Goal: Transaction & Acquisition: Purchase product/service

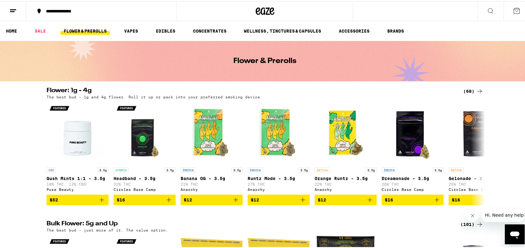
click at [82, 30] on link "FLOWER & PREROLLS" at bounding box center [84, 29] width 49 height 7
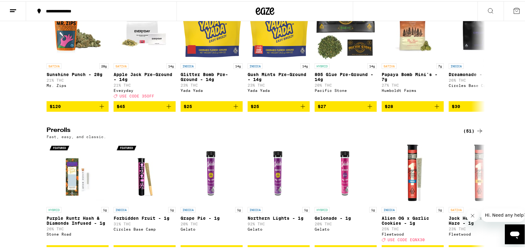
scroll to position [248, 0]
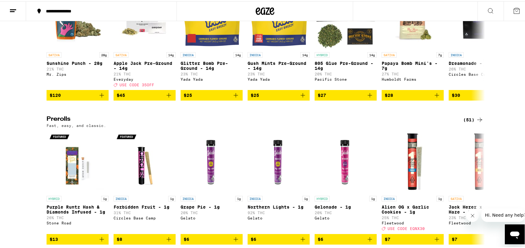
click at [55, 122] on h2 "Prerolls" at bounding box center [250, 118] width 406 height 7
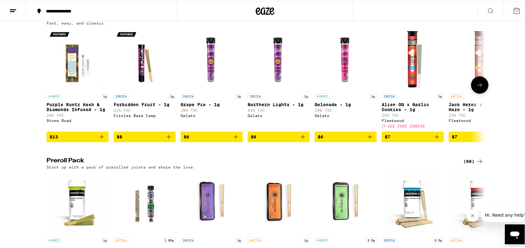
scroll to position [403, 0]
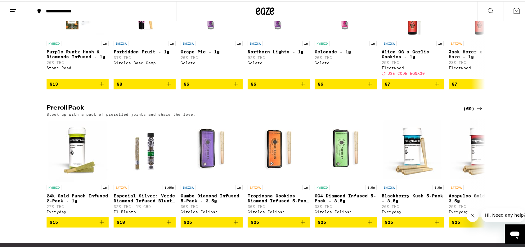
click at [476, 111] on icon at bounding box center [479, 107] width 7 height 7
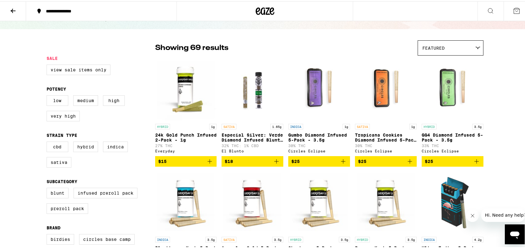
scroll to position [31, 0]
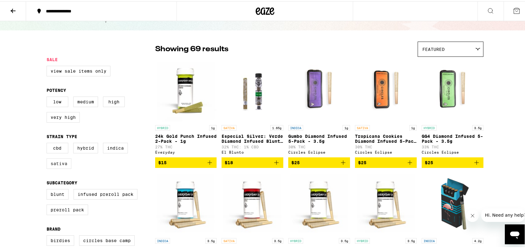
click at [57, 167] on label "Sativa" at bounding box center [59, 162] width 25 height 11
click at [48, 143] on input "Sativa" at bounding box center [48, 142] width 0 height 0
checkbox input "true"
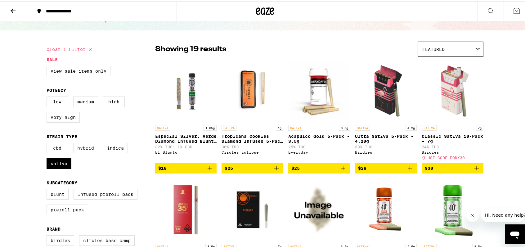
click at [87, 151] on label "Hybrid" at bounding box center [85, 146] width 25 height 11
click at [48, 143] on input "Hybrid" at bounding box center [48, 142] width 0 height 0
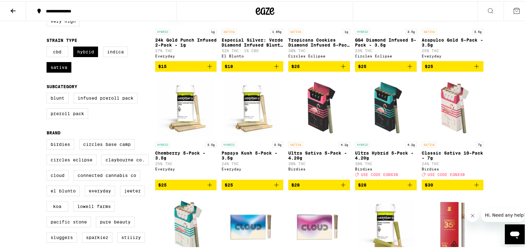
scroll to position [91, 0]
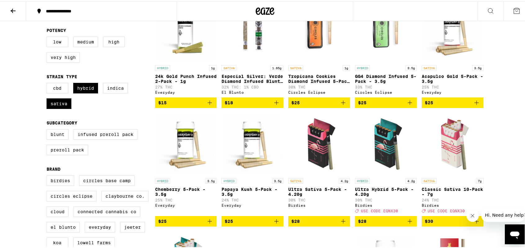
click at [62, 113] on div "CBD Hybrid Indica Sativa" at bounding box center [101, 97] width 109 height 31
click at [82, 92] on label "Hybrid" at bounding box center [85, 87] width 25 height 11
click at [48, 83] on input "Hybrid" at bounding box center [48, 83] width 0 height 0
checkbox input "false"
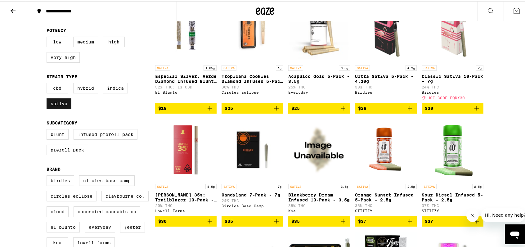
click at [61, 105] on label "Sativa" at bounding box center [59, 102] width 25 height 11
click at [48, 83] on input "Sativa" at bounding box center [48, 83] width 0 height 0
checkbox input "false"
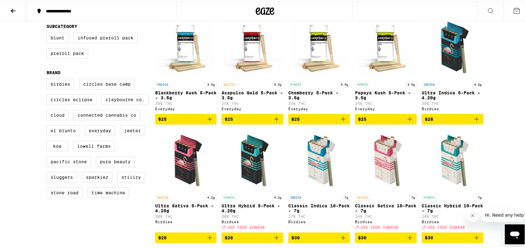
scroll to position [184, 0]
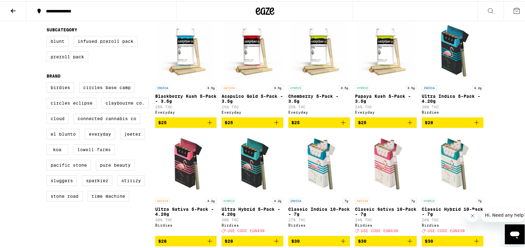
click at [92, 154] on label "Lowell Farms" at bounding box center [94, 148] width 42 height 11
click at [48, 82] on input "Lowell Farms" at bounding box center [48, 82] width 0 height 0
checkbox input "true"
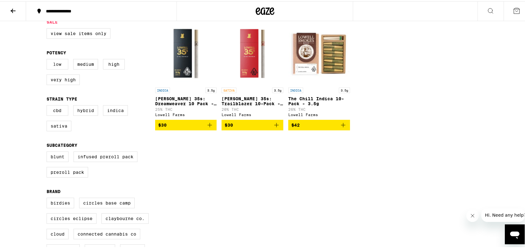
scroll to position [93, 0]
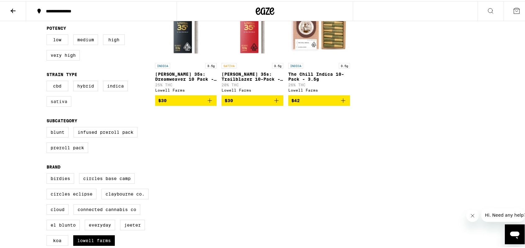
click at [51, 105] on label "Sativa" at bounding box center [59, 100] width 25 height 11
click at [48, 81] on input "Sativa" at bounding box center [48, 80] width 0 height 0
checkbox input "true"
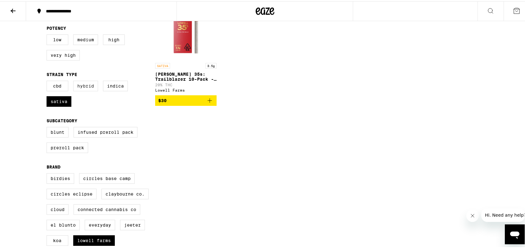
click at [89, 88] on label "Hybrid" at bounding box center [85, 84] width 25 height 11
click at [48, 81] on input "Hybrid" at bounding box center [48, 80] width 0 height 0
checkbox input "true"
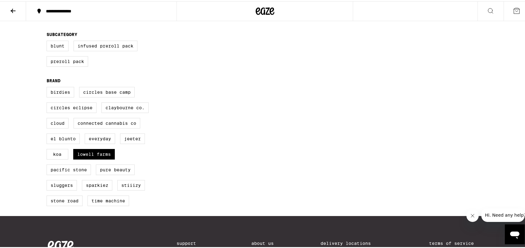
scroll to position [186, 0]
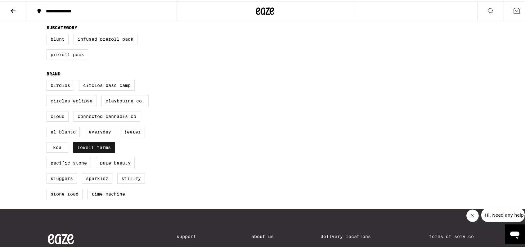
click at [91, 151] on label "Lowell Farms" at bounding box center [94, 146] width 42 height 11
click at [48, 80] on input "Lowell Farms" at bounding box center [48, 80] width 0 height 0
checkbox input "false"
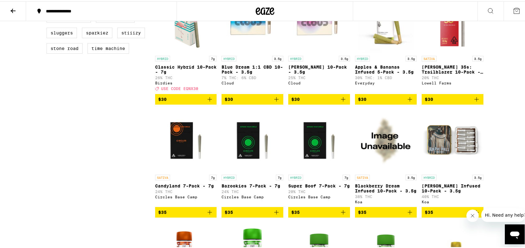
scroll to position [341, 0]
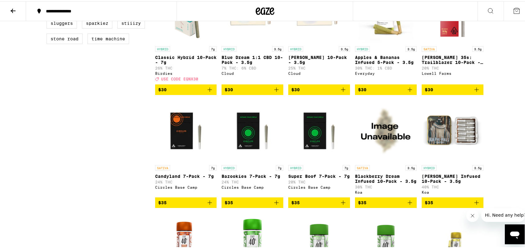
click at [444, 140] on img "Open page for Julius Caesar Infused 10-Pack - 3.5g from Koa" at bounding box center [453, 130] width 62 height 62
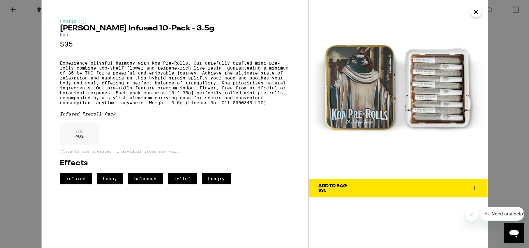
click at [333, 191] on div "Add To Bag $35" at bounding box center [333, 188] width 29 height 9
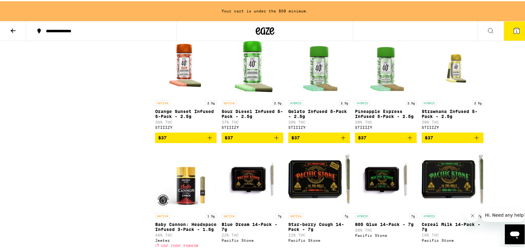
scroll to position [609, 0]
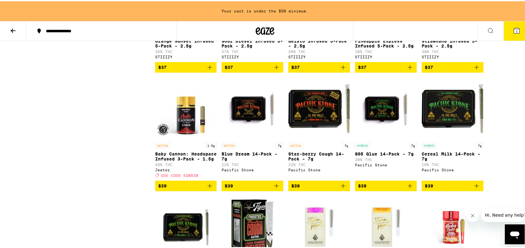
click at [252, 129] on img "Open page for Blue Dream 14-Pack - 7g from Pacific Stone" at bounding box center [252, 107] width 62 height 62
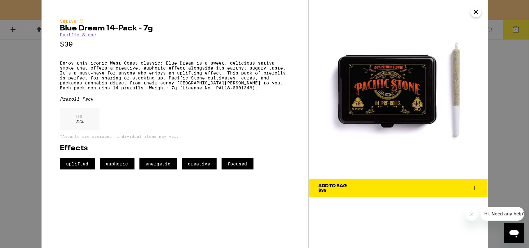
click at [363, 188] on span "Add To Bag $39" at bounding box center [399, 188] width 160 height 9
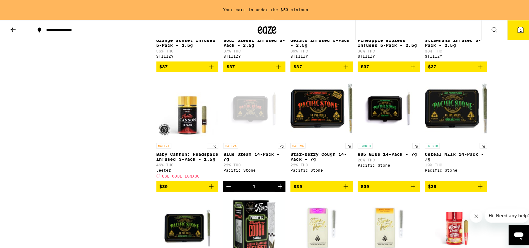
scroll to position [589, 0]
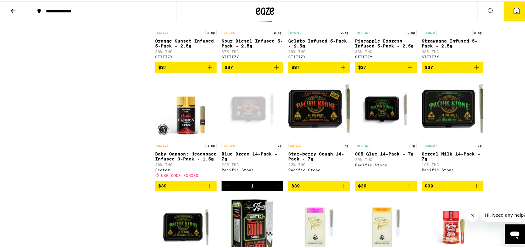
click at [504, 13] on button "2" at bounding box center [516, 9] width 26 height 19
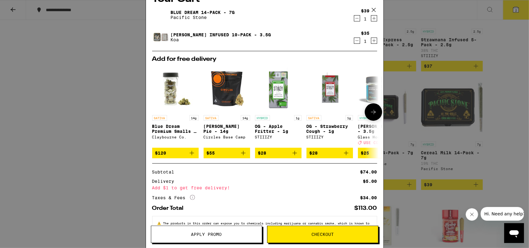
scroll to position [38, 0]
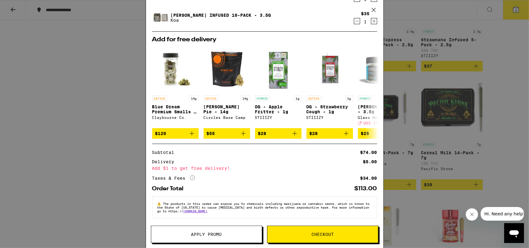
click at [194, 176] on icon "More Info" at bounding box center [192, 177] width 5 height 5
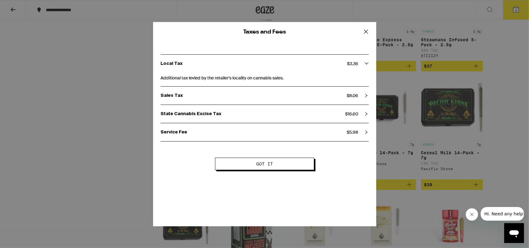
click at [212, 114] on p "State Cannabis Excise Tax" at bounding box center [253, 114] width 185 height 6
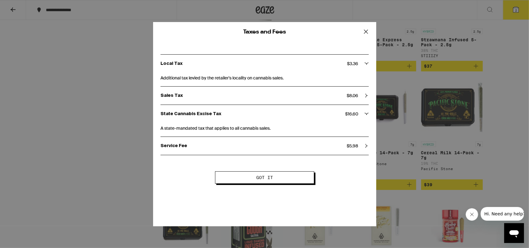
click at [217, 147] on p "Service Fee" at bounding box center [254, 146] width 186 height 6
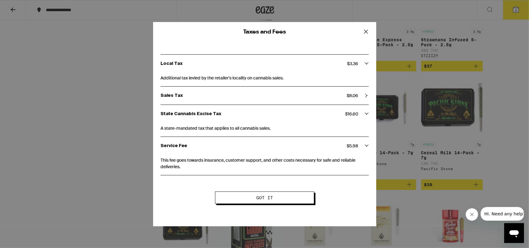
click at [226, 129] on span "A state-mandated tax that applies to all cannabis sales." at bounding box center [265, 127] width 208 height 9
click at [244, 101] on div "Sales Tax $ 8.06" at bounding box center [265, 96] width 208 height 18
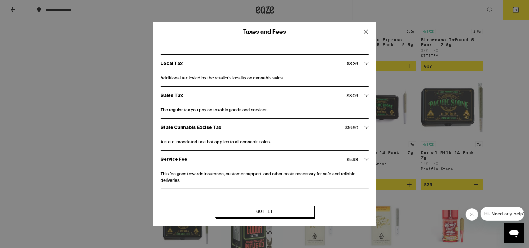
click at [278, 214] on button "Got it" at bounding box center [264, 211] width 99 height 12
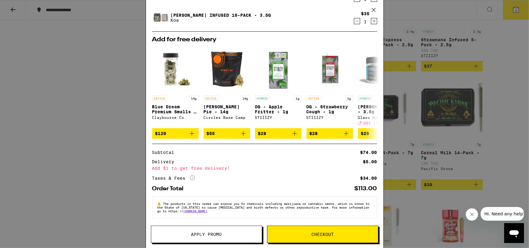
click at [299, 234] on span "Checkout" at bounding box center [323, 234] width 111 height 4
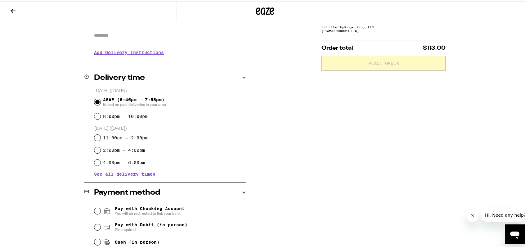
scroll to position [85, 0]
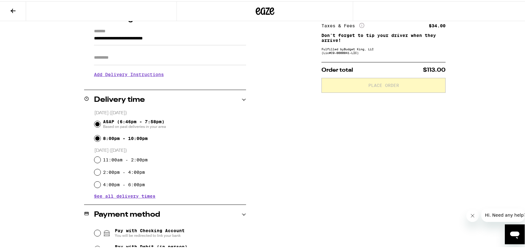
click at [96, 136] on input "8:00pm - 10:00pm" at bounding box center [97, 137] width 6 height 6
radio input "true"
click at [97, 121] on input "ASAP (6:46pm - 7:58pm) Based on past deliveries in your area" at bounding box center [97, 123] width 6 height 6
radio input "true"
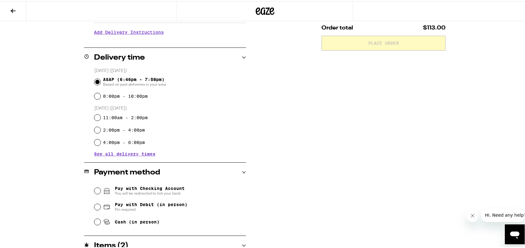
scroll to position [178, 0]
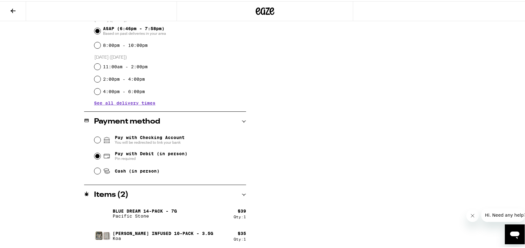
click at [94, 154] on input "Pay with Debit (in person) Pin required" at bounding box center [97, 155] width 6 height 6
radio input "true"
click at [70, 156] on div "**********" at bounding box center [265, 72] width 447 height 351
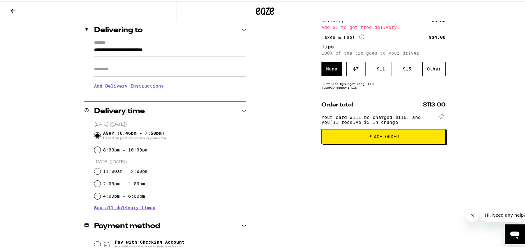
scroll to position [93, 0]
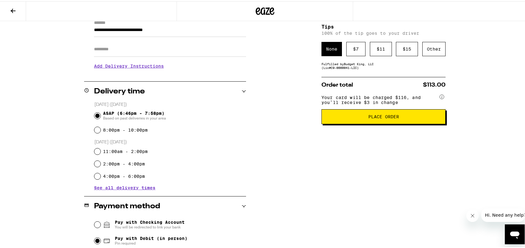
click at [171, 51] on input "Apt/Suite" at bounding box center [170, 48] width 152 height 15
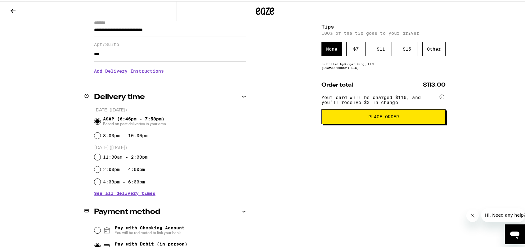
type input "***"
drag, startPoint x: 49, startPoint y: 57, endPoint x: 48, endPoint y: 64, distance: 7.5
click at [48, 58] on div "**********" at bounding box center [265, 160] width 447 height 357
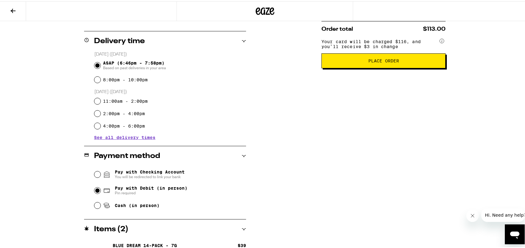
scroll to position [59, 0]
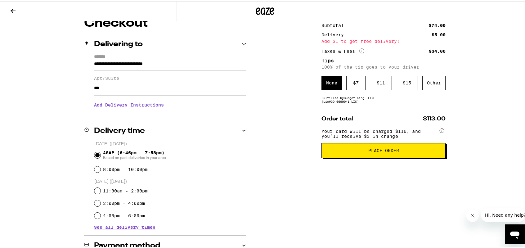
click at [378, 151] on span "Place Order" at bounding box center [383, 149] width 31 height 4
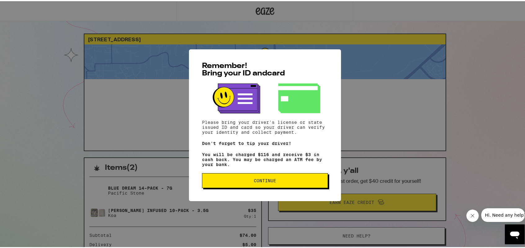
click at [255, 181] on span "Continue" at bounding box center [265, 179] width 22 height 4
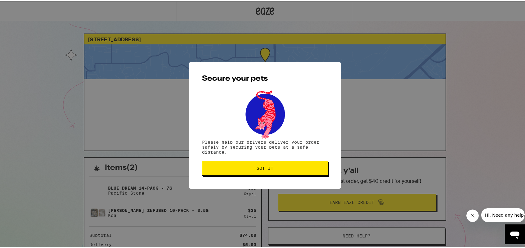
click at [257, 166] on span "Got it" at bounding box center [265, 167] width 17 height 4
